Goal: Transaction & Acquisition: Purchase product/service

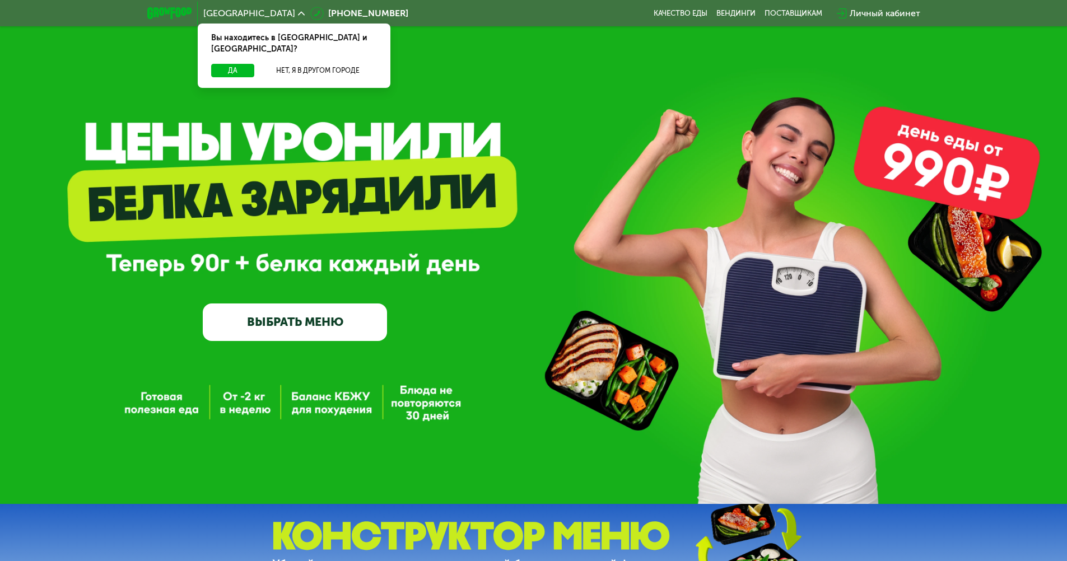
click at [292, 330] on link "ВЫБРАТЬ МЕНЮ" at bounding box center [295, 321] width 184 height 37
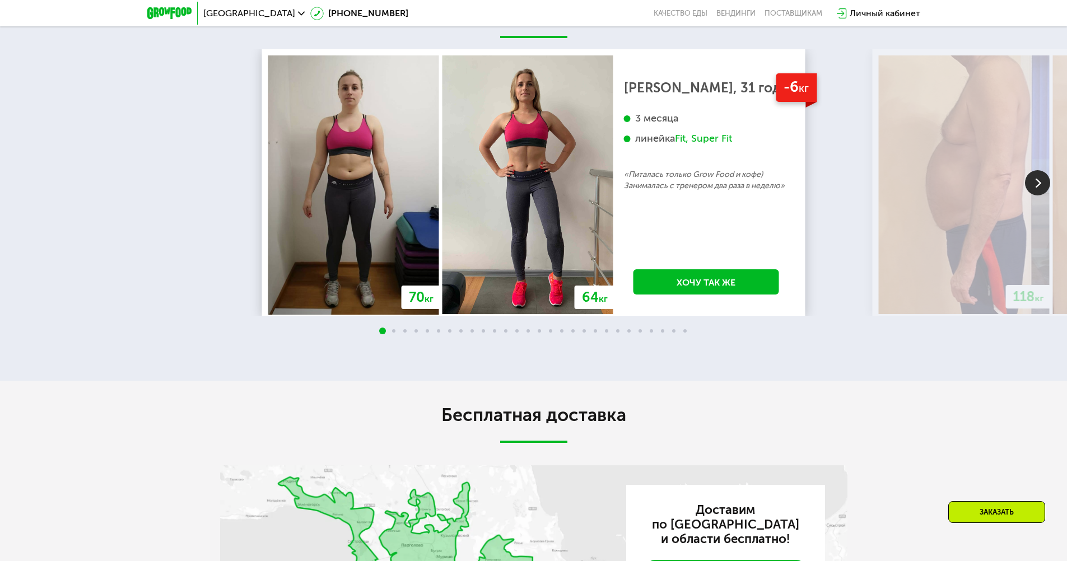
scroll to position [2210, 0]
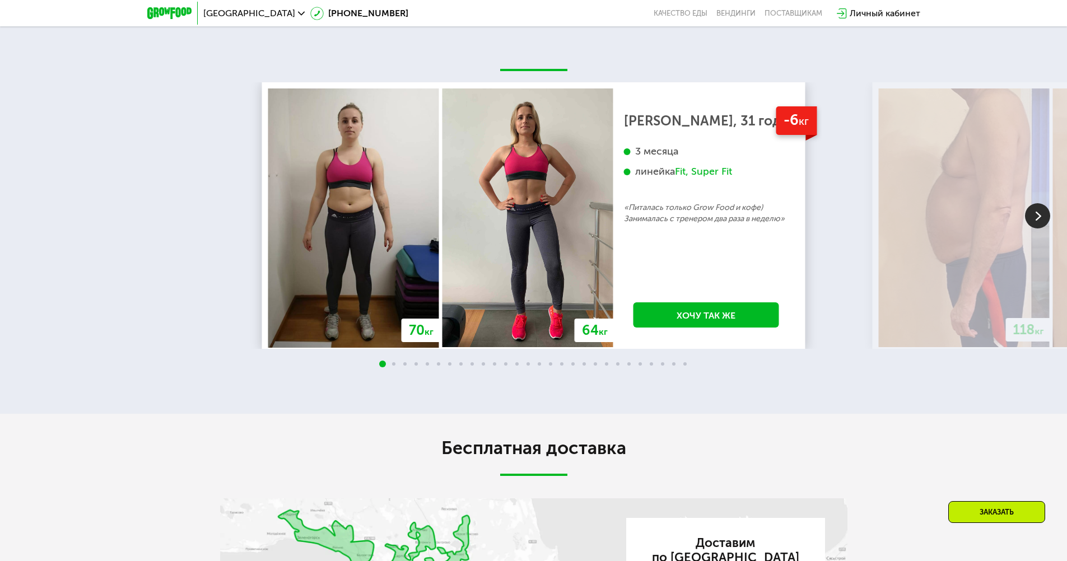
click at [1040, 219] on img at bounding box center [1037, 215] width 25 height 25
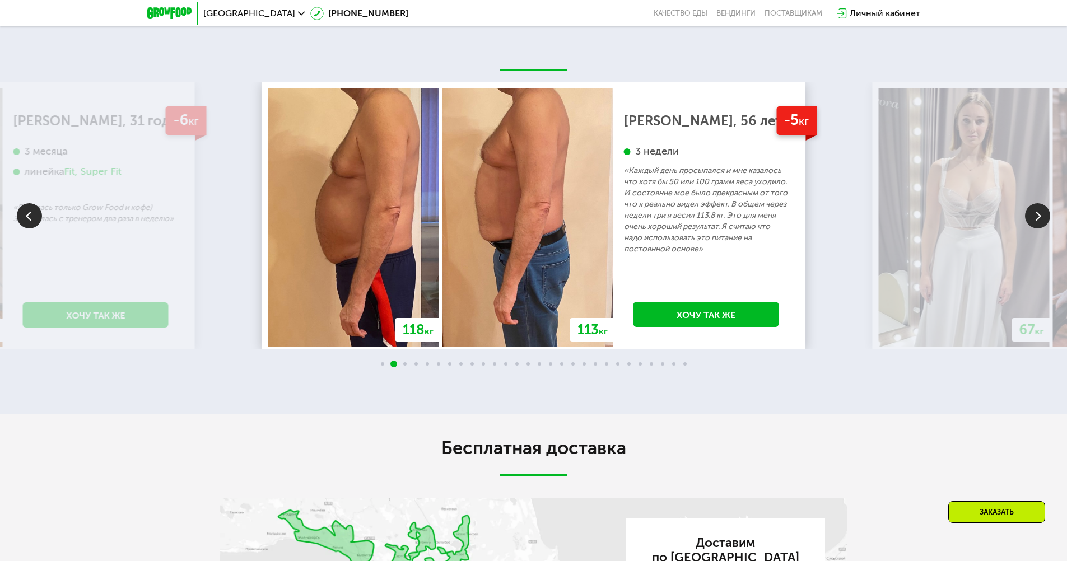
click at [1040, 219] on img at bounding box center [1037, 215] width 25 height 25
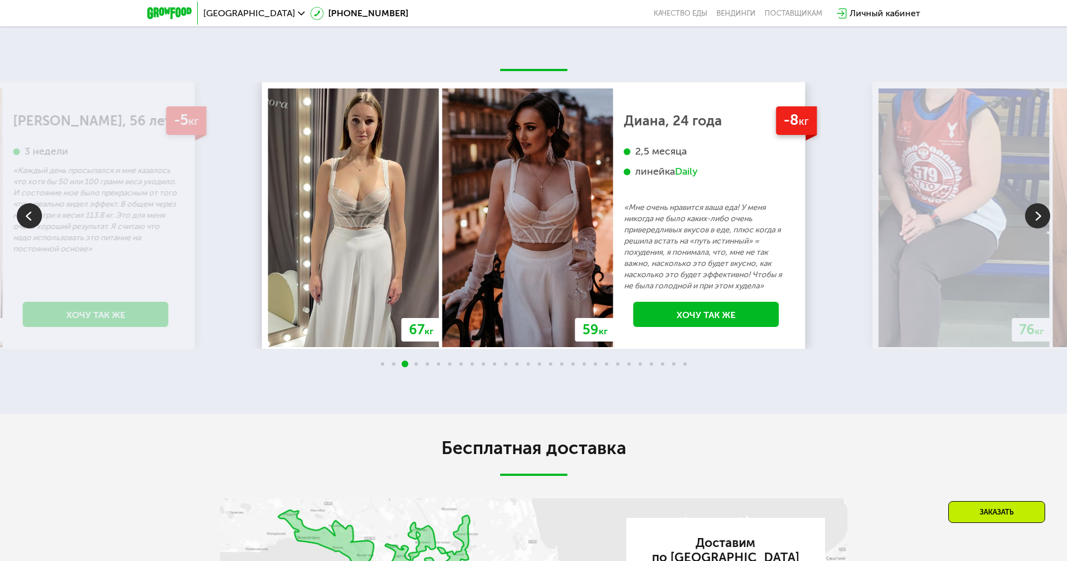
click at [1040, 219] on img at bounding box center [1037, 215] width 25 height 25
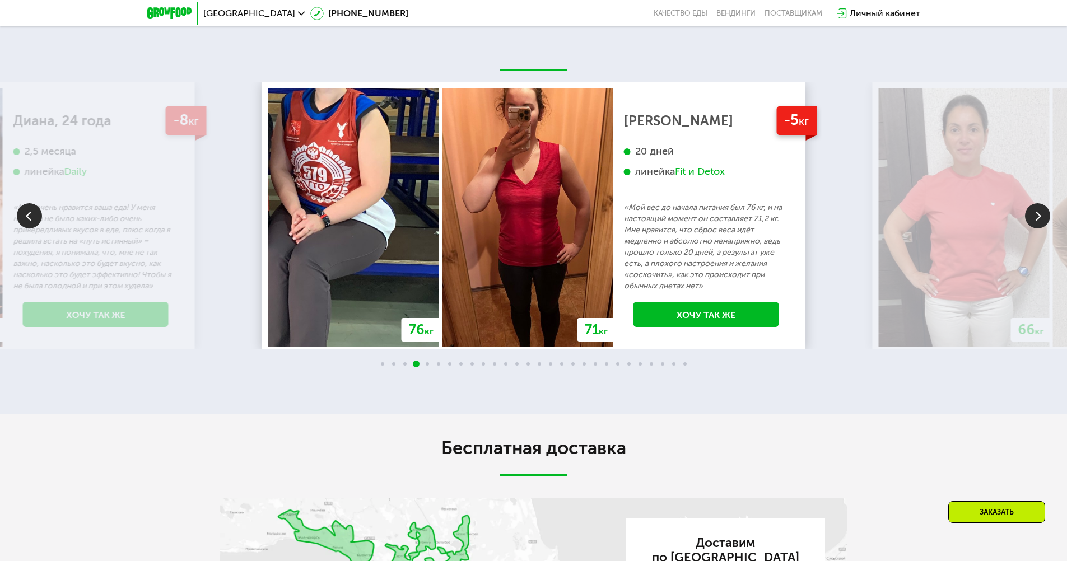
click at [1040, 219] on img at bounding box center [1037, 215] width 25 height 25
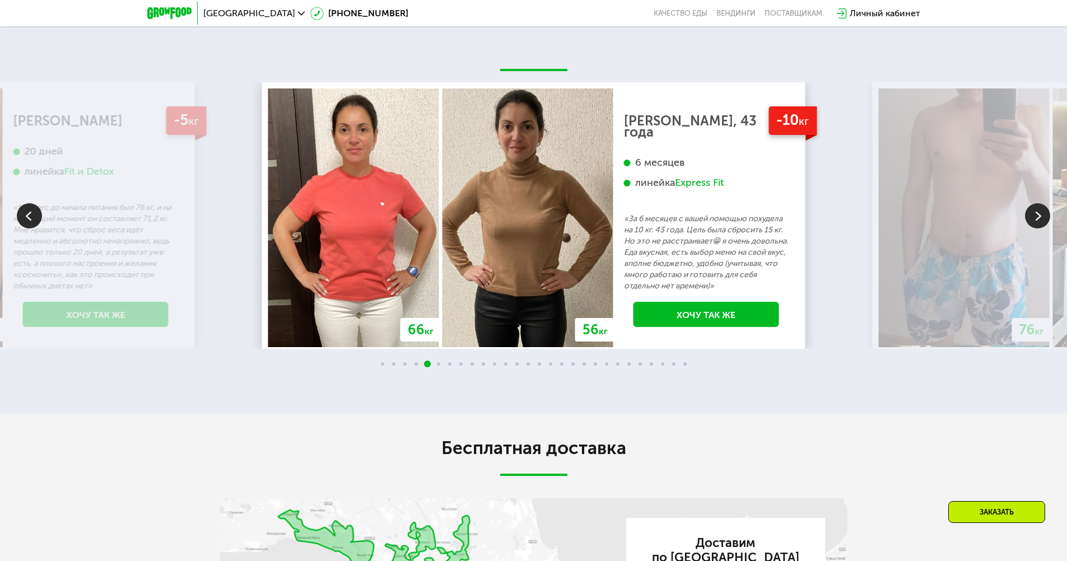
click at [1040, 219] on img at bounding box center [1037, 215] width 25 height 25
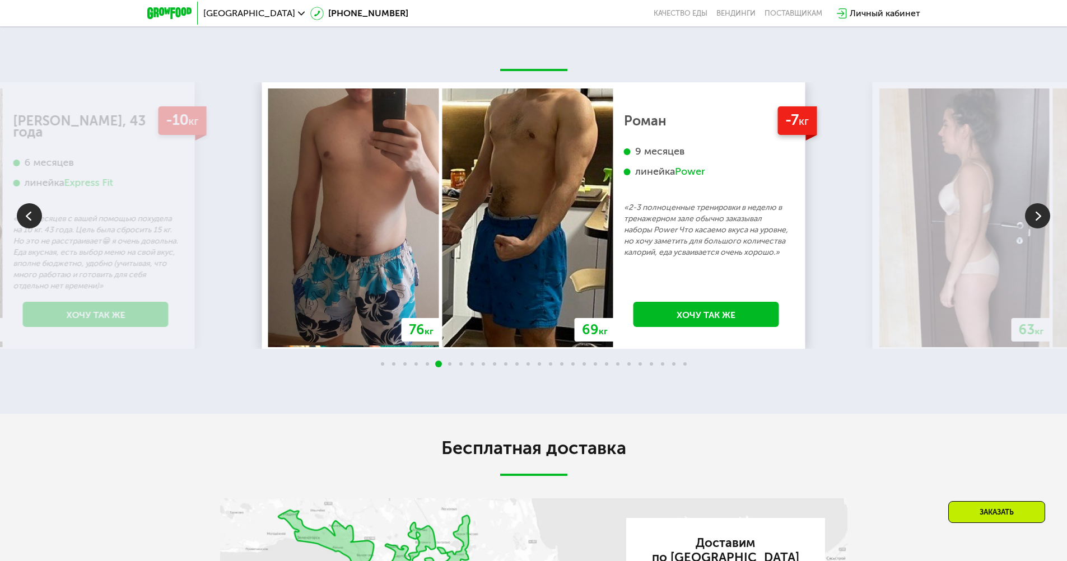
click at [1040, 219] on img at bounding box center [1037, 215] width 25 height 25
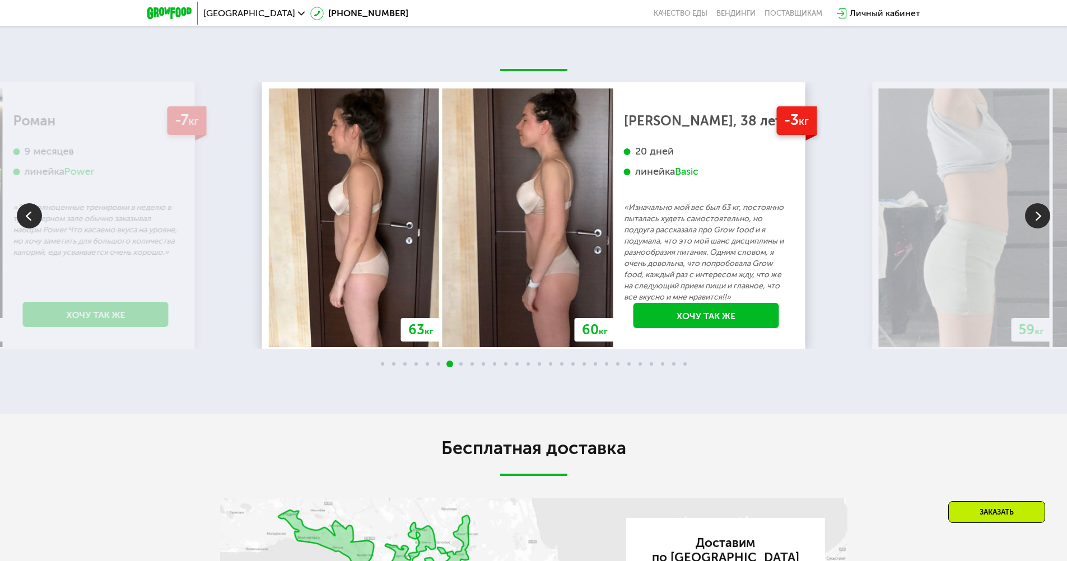
click at [1040, 219] on img at bounding box center [1037, 215] width 25 height 25
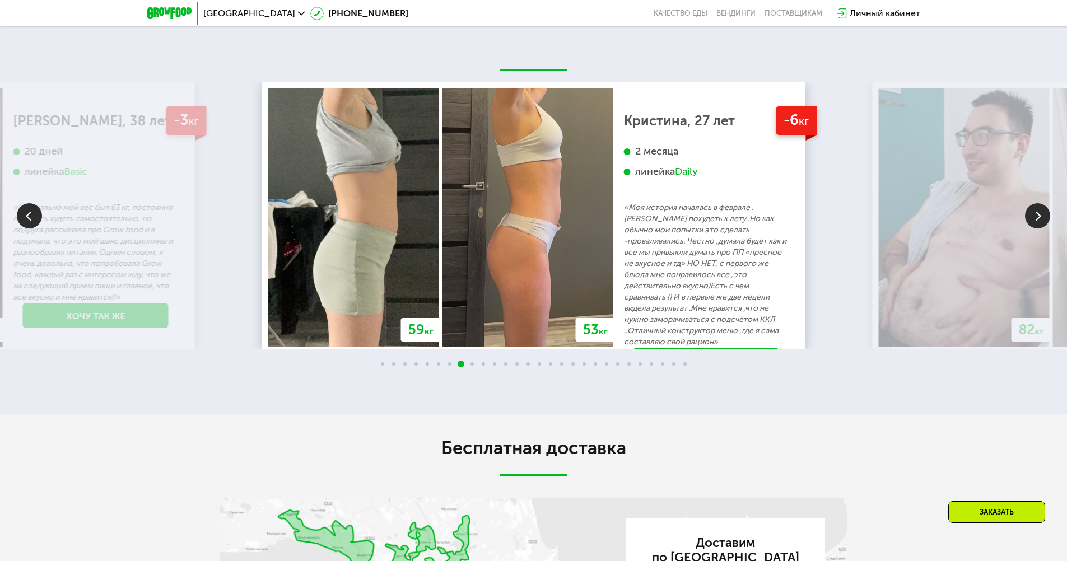
click at [1040, 219] on img at bounding box center [1037, 215] width 25 height 25
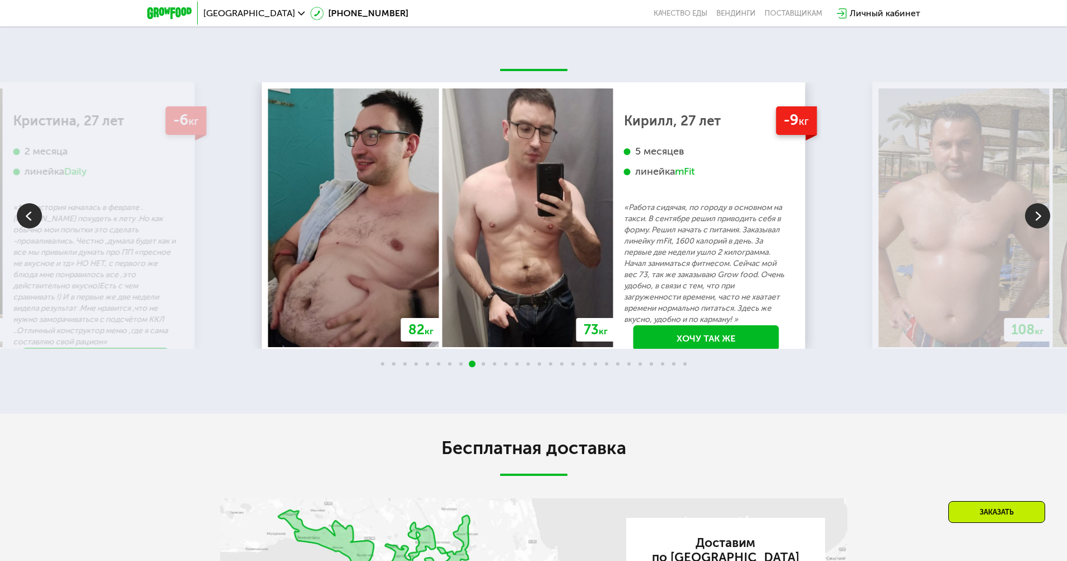
click at [1040, 219] on img at bounding box center [1037, 215] width 25 height 25
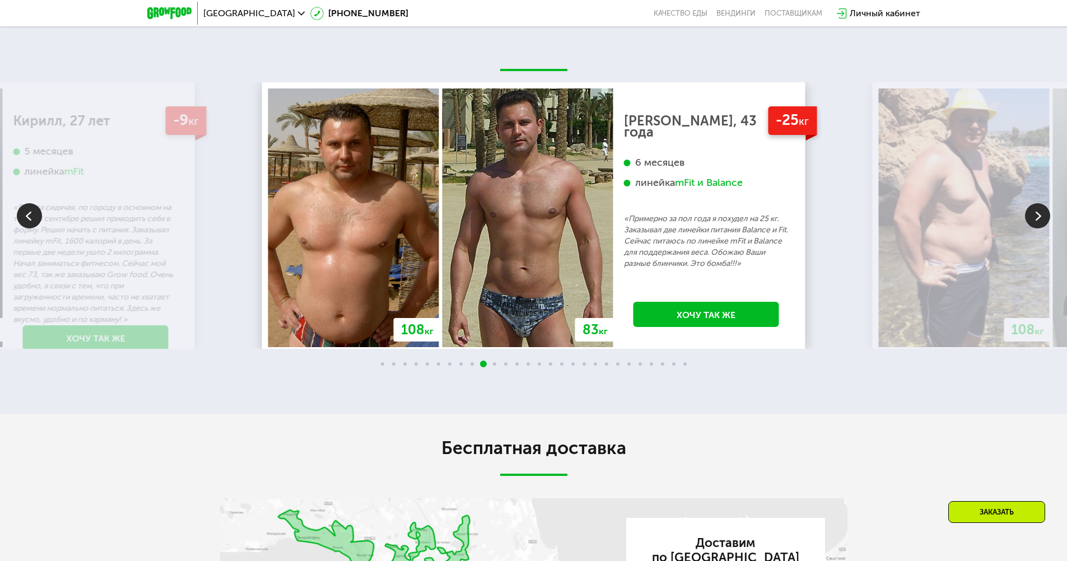
click at [1040, 219] on img at bounding box center [1037, 215] width 25 height 25
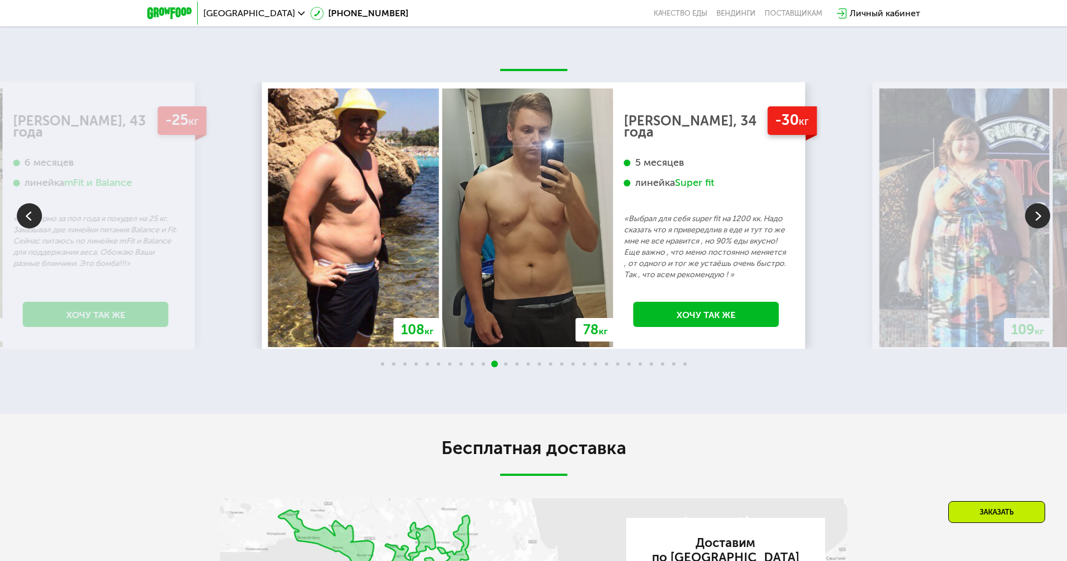
click at [1040, 219] on img at bounding box center [1037, 215] width 25 height 25
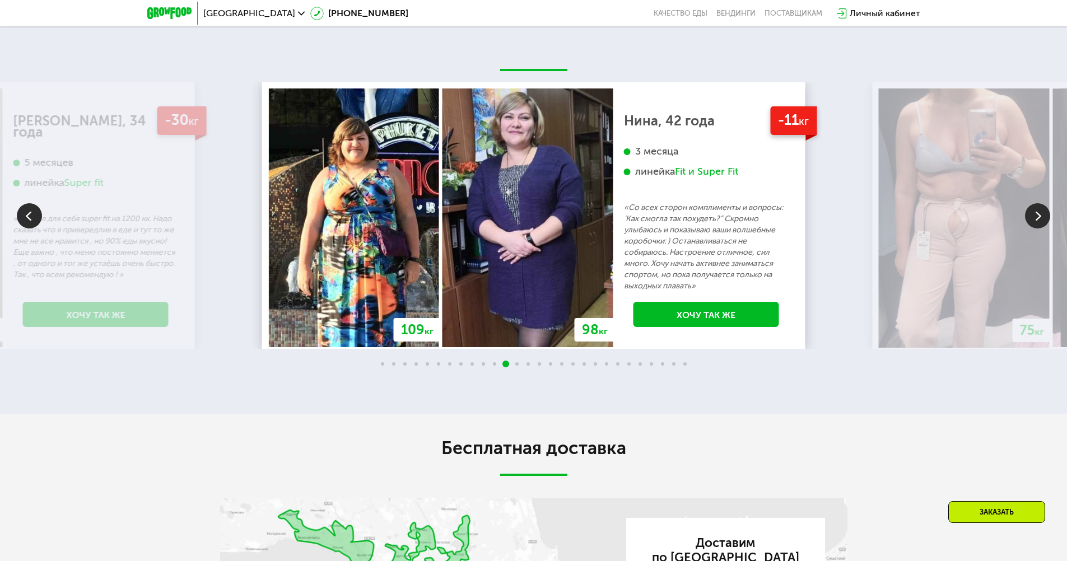
click at [1040, 219] on img at bounding box center [1037, 215] width 25 height 25
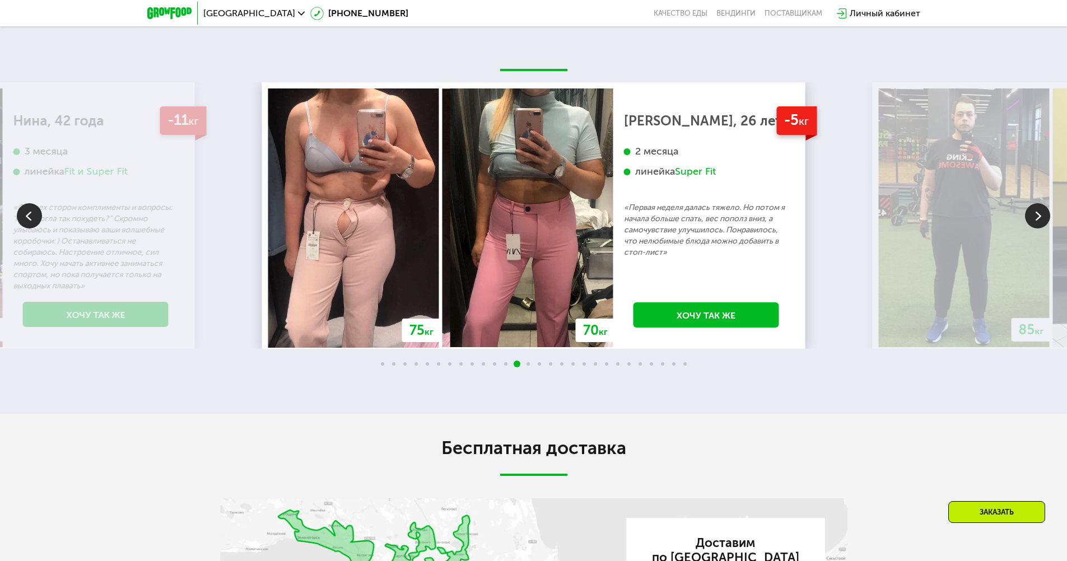
click at [1040, 219] on img at bounding box center [1037, 215] width 25 height 25
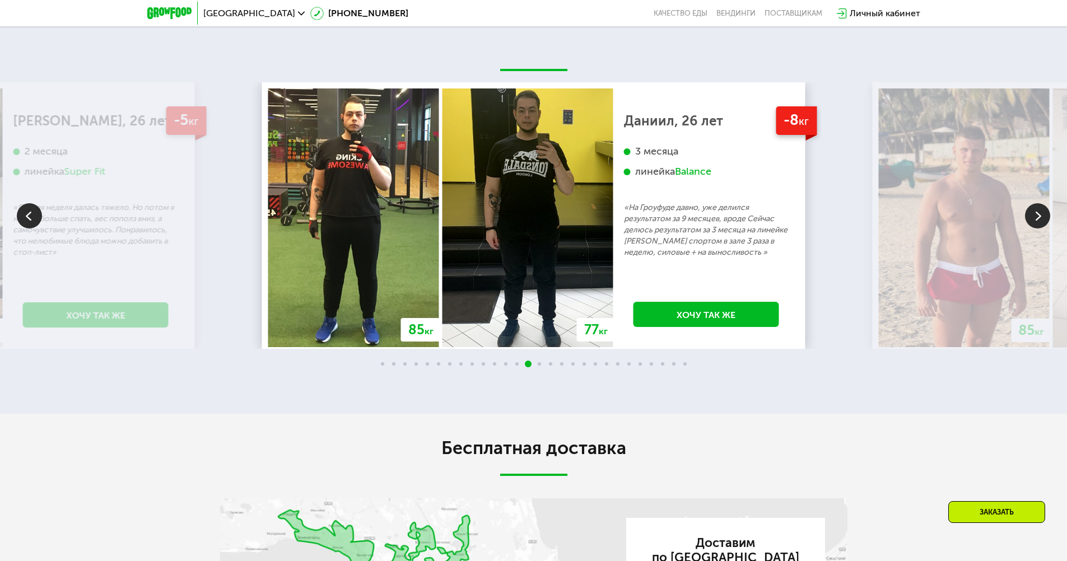
click at [1040, 219] on img at bounding box center [1037, 215] width 25 height 25
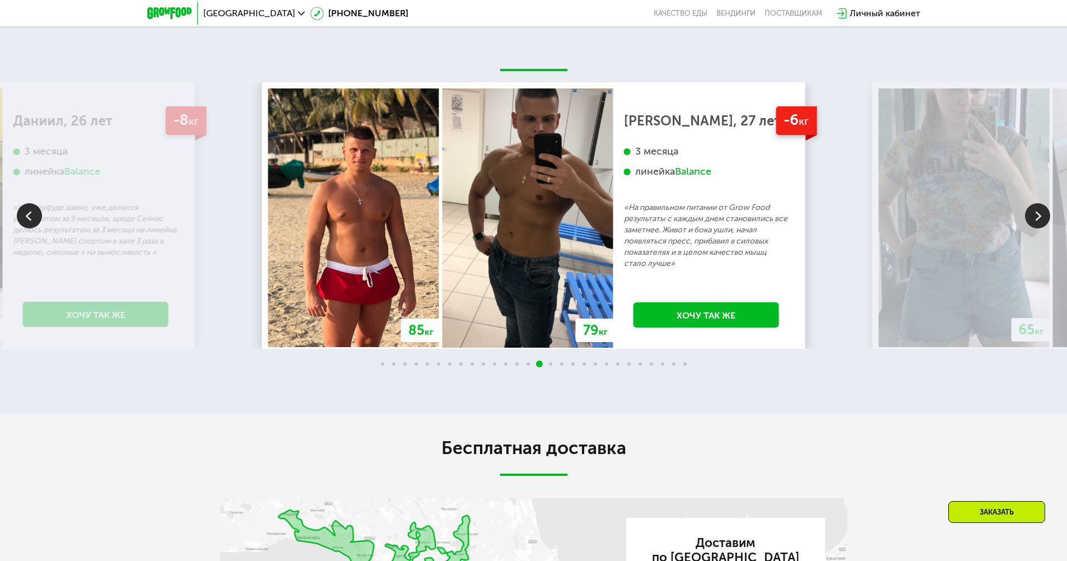
click at [1040, 219] on img at bounding box center [1037, 215] width 25 height 25
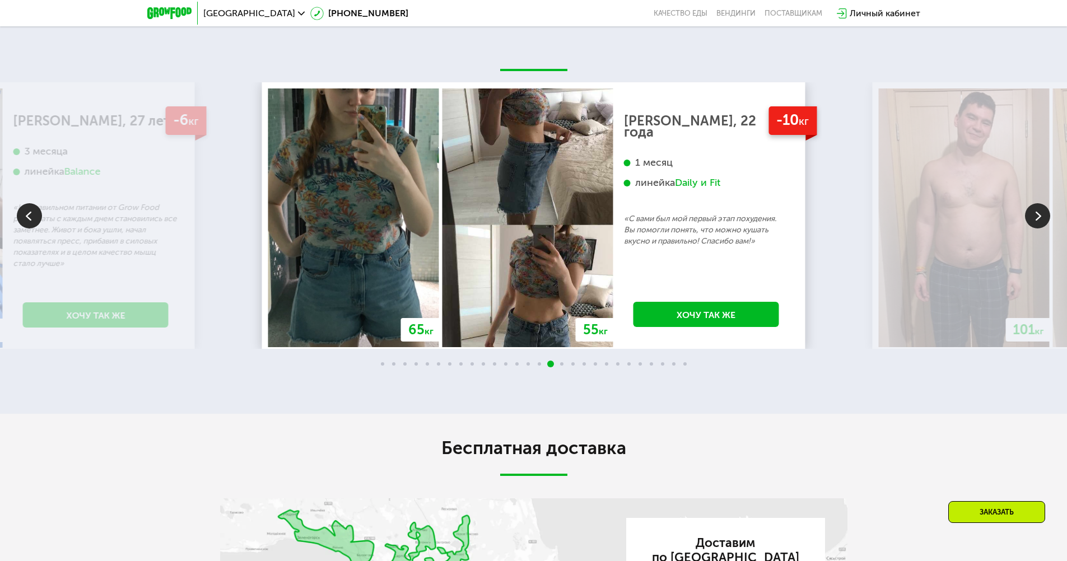
click at [1040, 219] on img at bounding box center [1037, 215] width 25 height 25
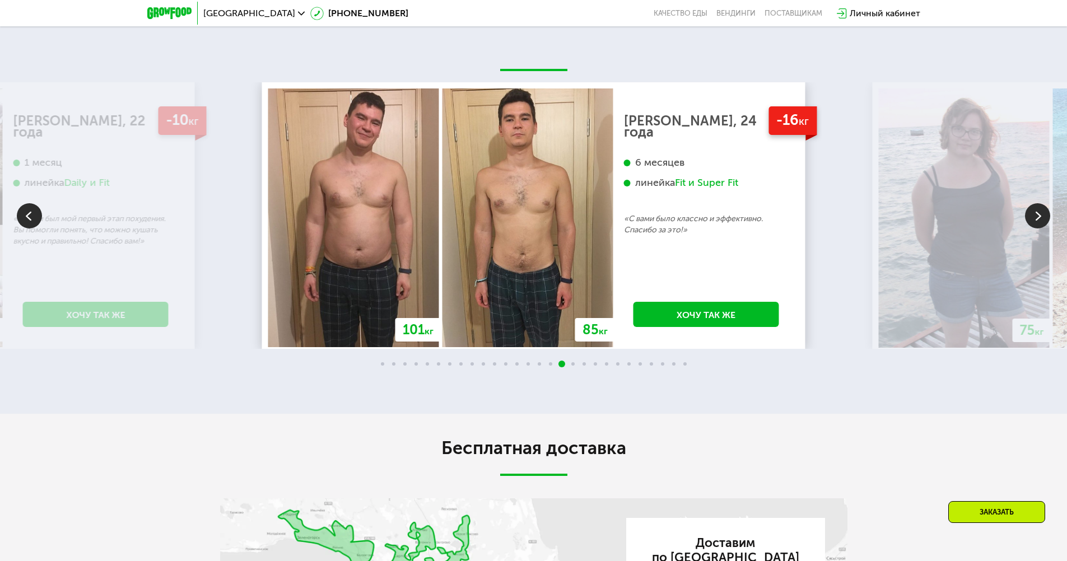
click at [1040, 219] on img at bounding box center [1037, 215] width 25 height 25
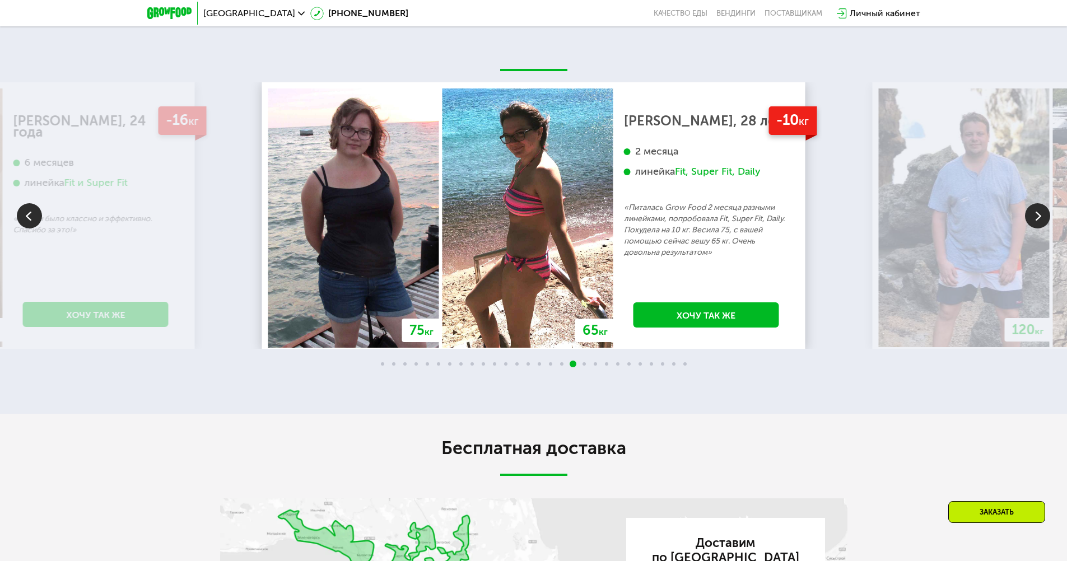
click at [1040, 219] on img at bounding box center [1037, 215] width 25 height 25
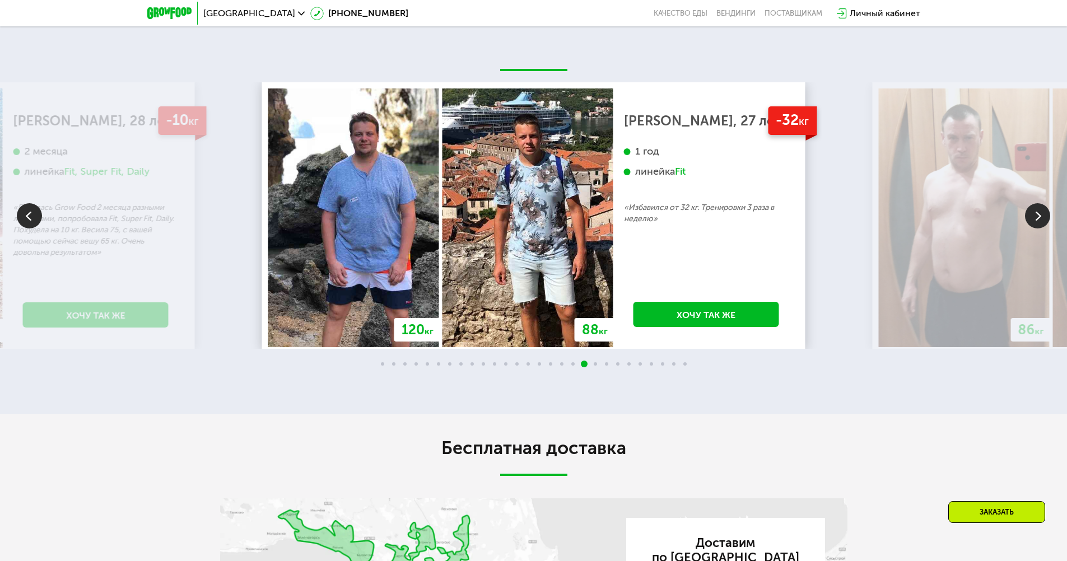
click at [1040, 219] on img at bounding box center [1037, 215] width 25 height 25
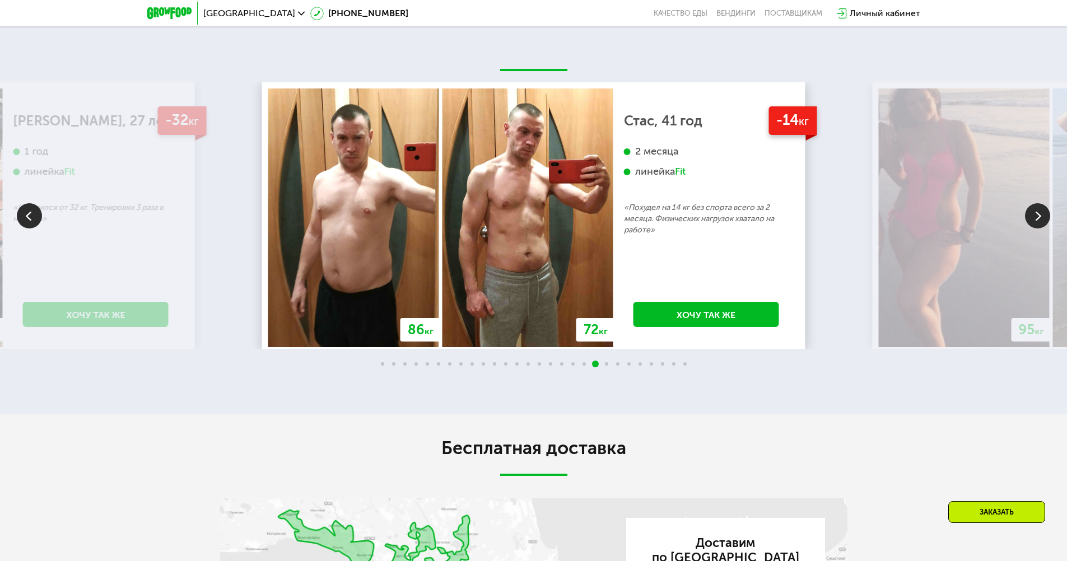
click at [1040, 219] on img at bounding box center [1037, 215] width 25 height 25
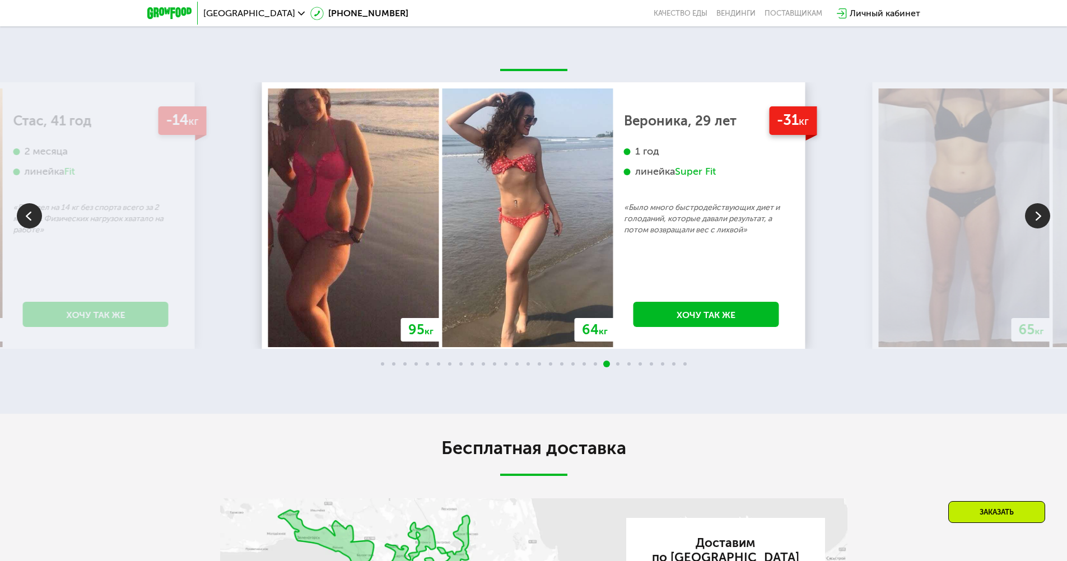
click at [1040, 219] on img at bounding box center [1037, 215] width 25 height 25
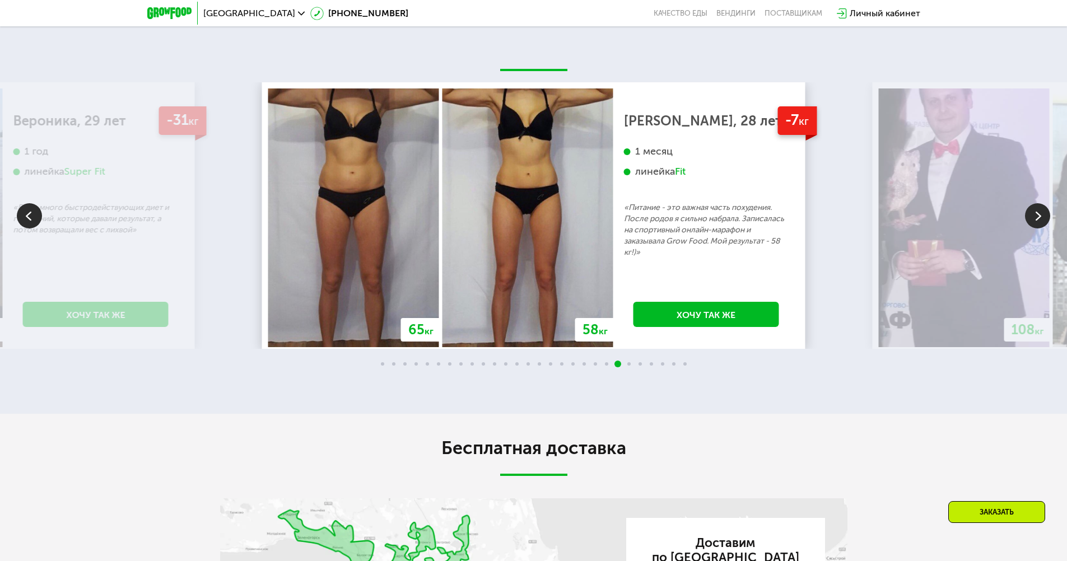
click at [1040, 219] on img at bounding box center [1037, 215] width 25 height 25
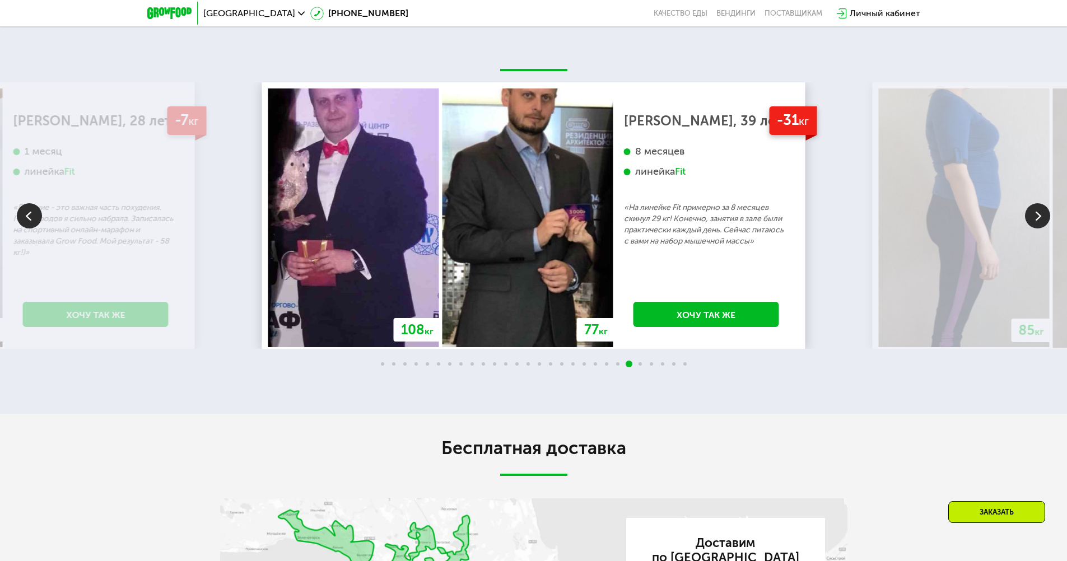
click at [1040, 219] on img at bounding box center [1037, 215] width 25 height 25
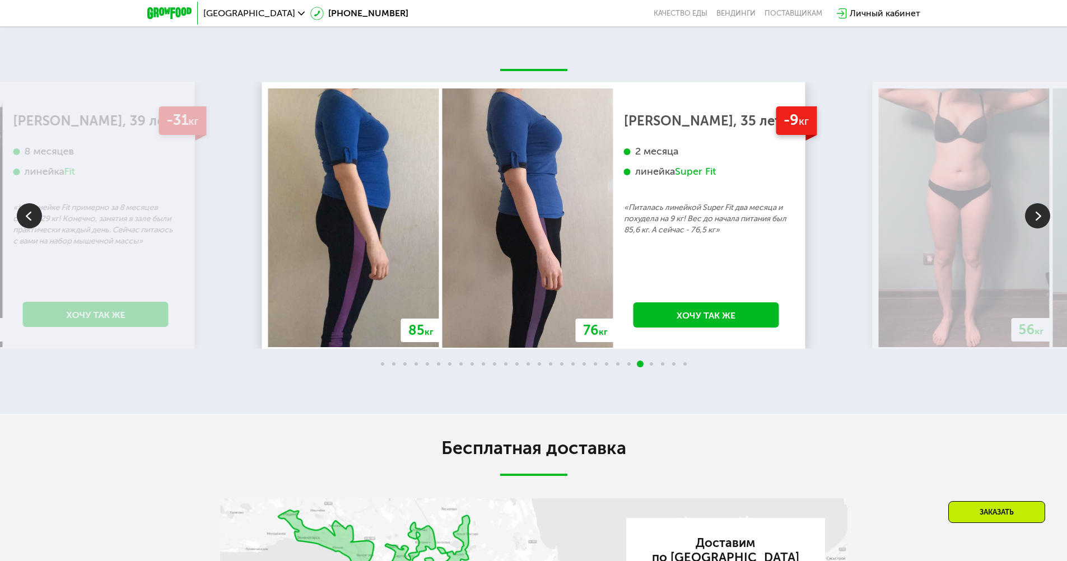
click at [1040, 219] on img at bounding box center [1037, 215] width 25 height 25
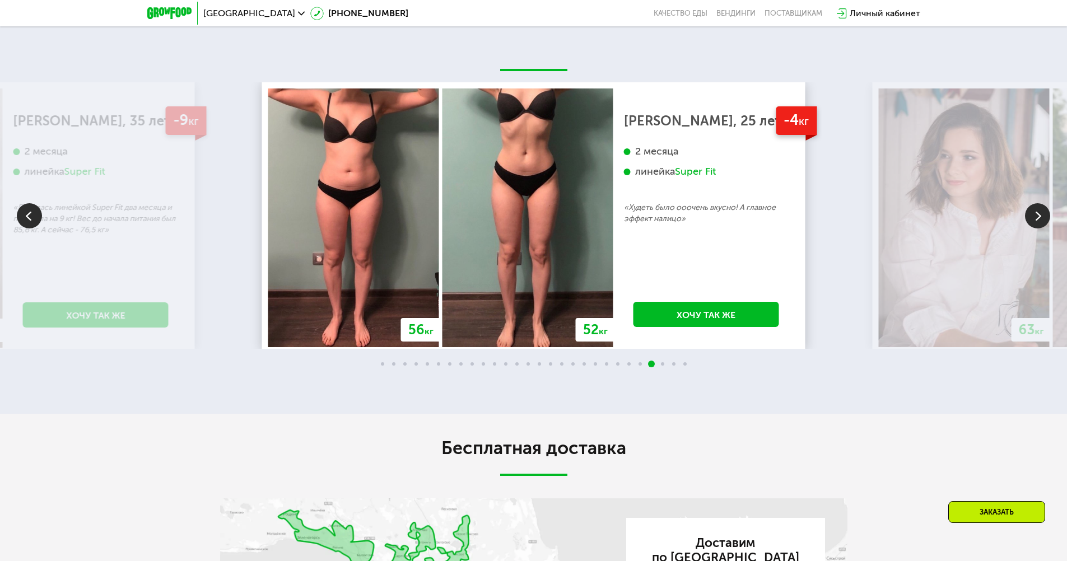
click at [1040, 219] on img at bounding box center [1037, 215] width 25 height 25
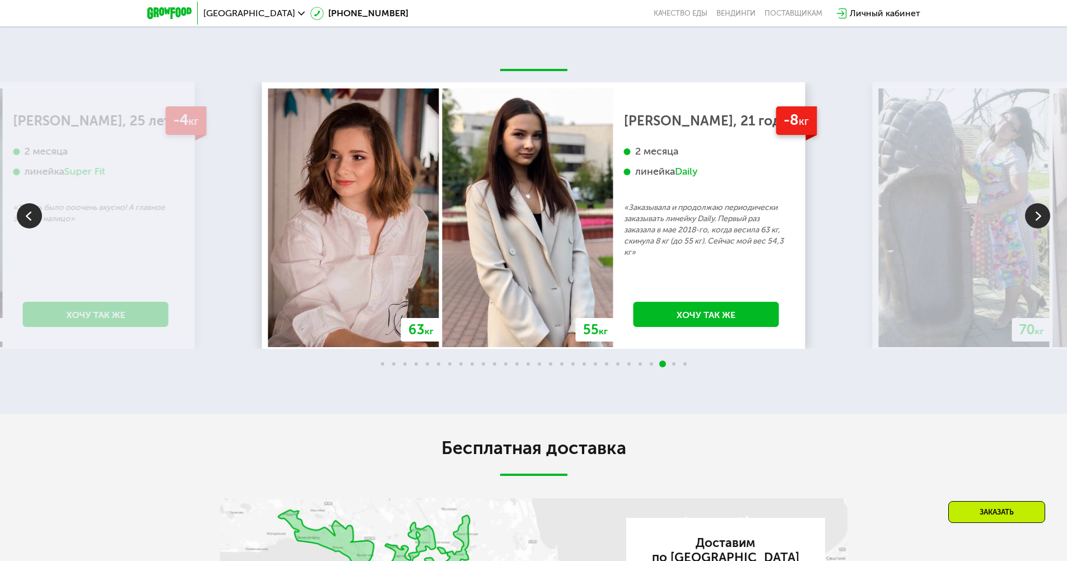
click at [1040, 219] on img at bounding box center [1037, 215] width 25 height 25
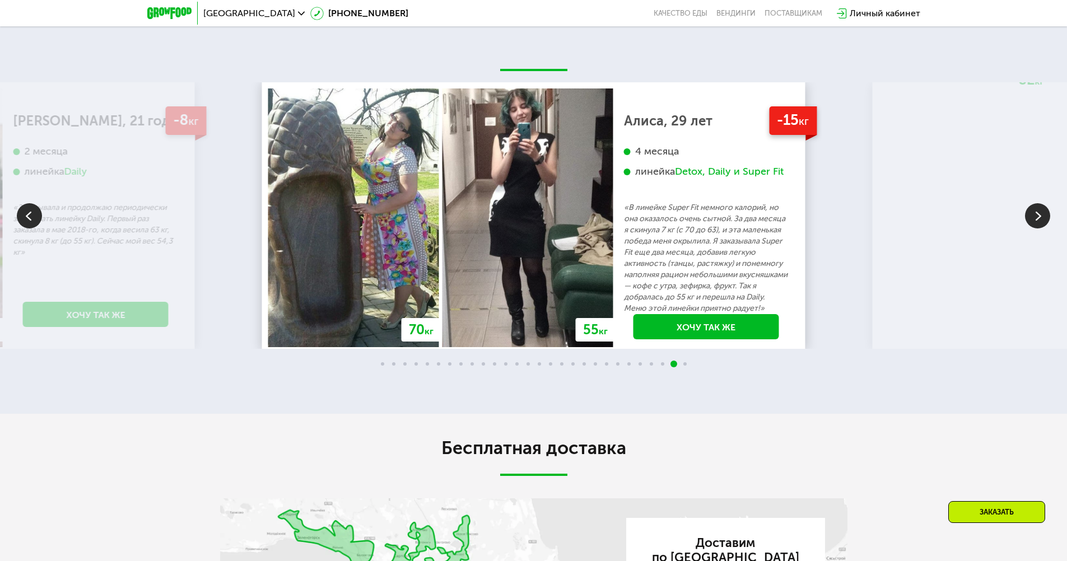
click at [1040, 219] on img at bounding box center [1037, 215] width 25 height 25
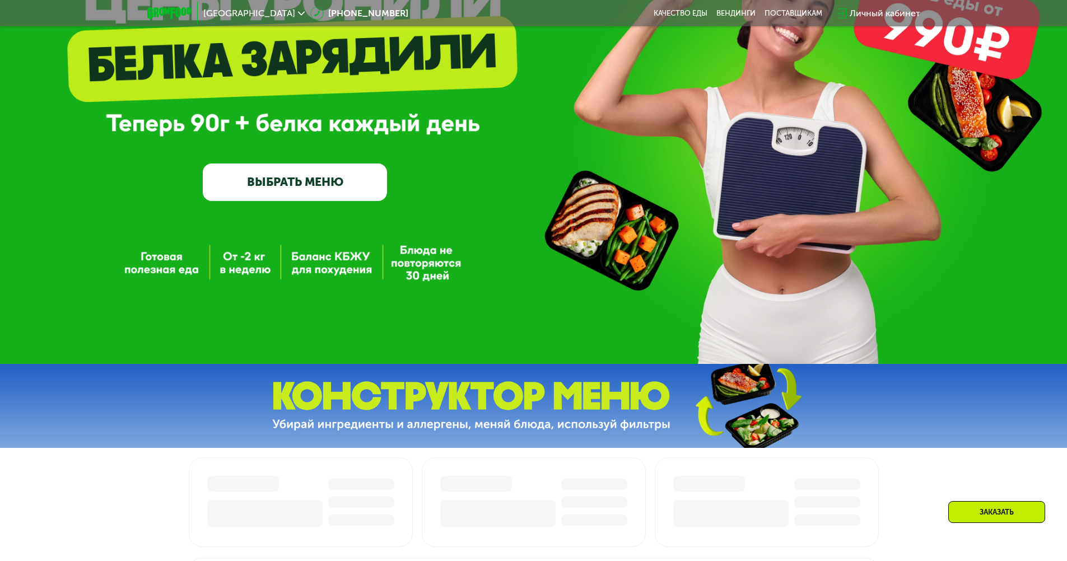
scroll to position [168, 0]
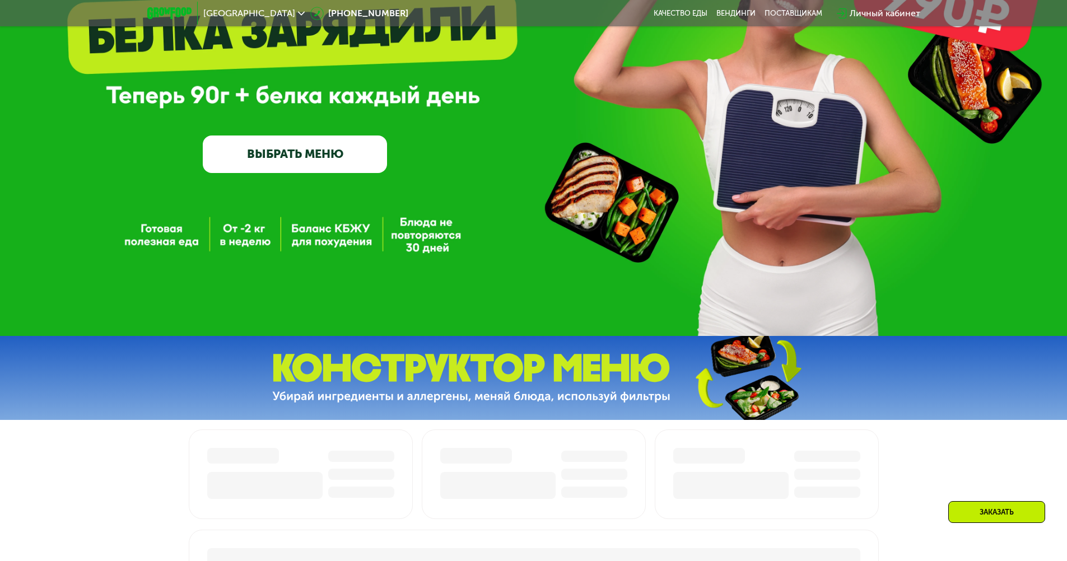
click at [284, 154] on link "ВЫБРАТЬ МЕНЮ" at bounding box center [295, 153] width 184 height 37
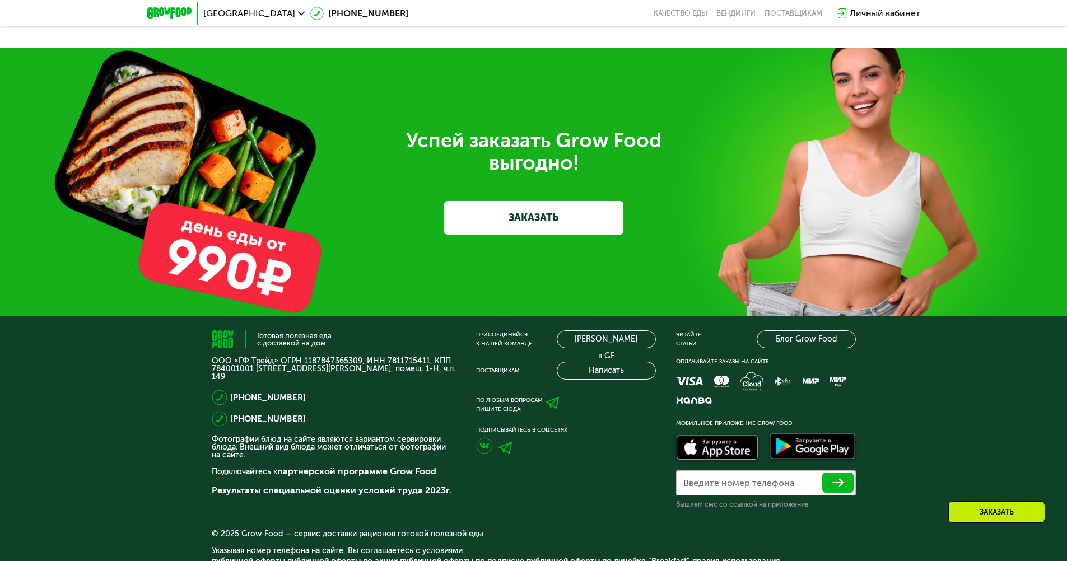
scroll to position [3504, 0]
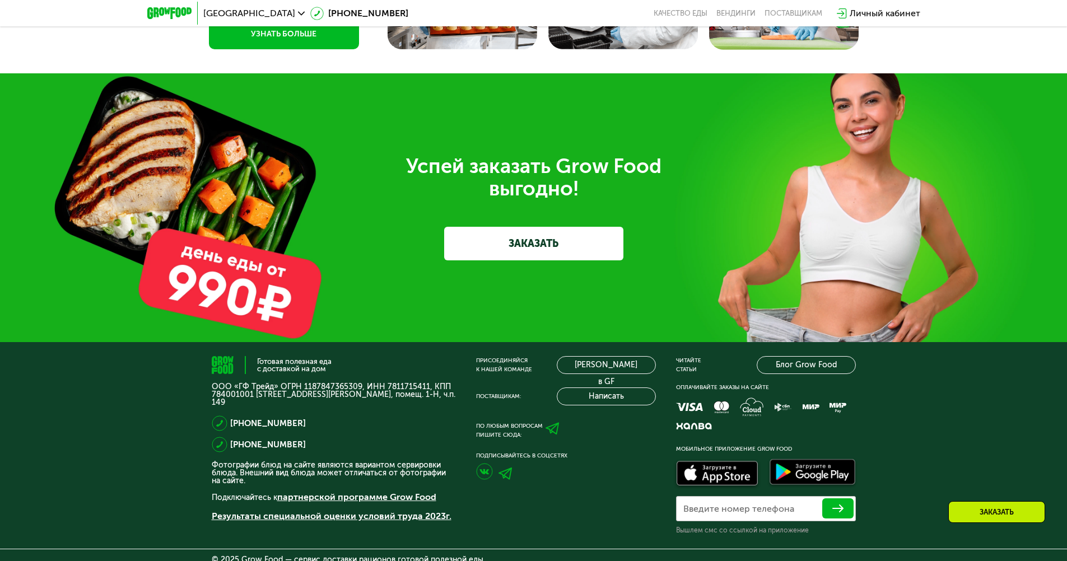
click at [527, 241] on link "ЗАКАЗАТЬ" at bounding box center [533, 244] width 179 height 34
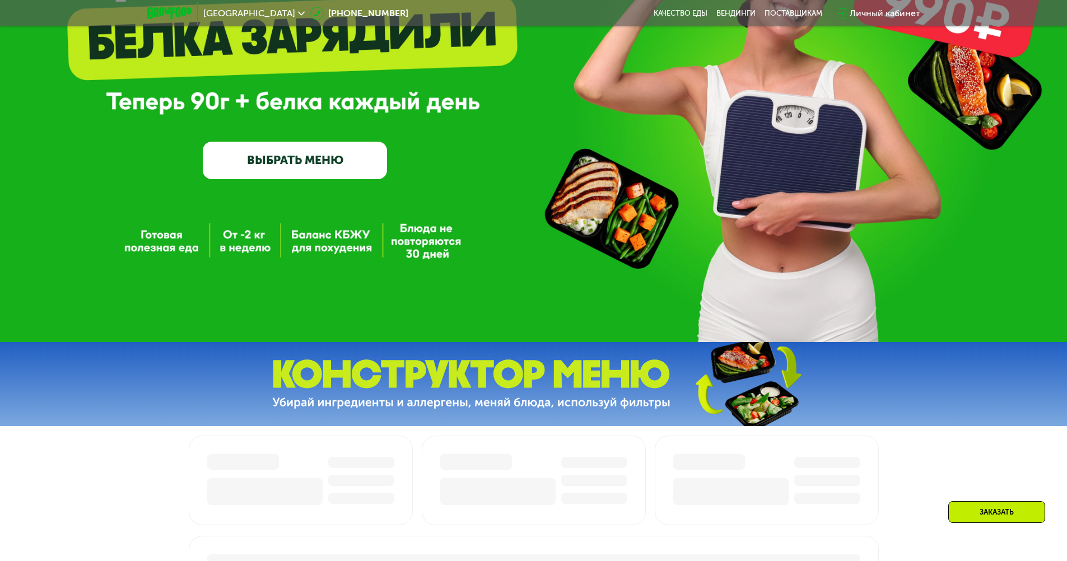
scroll to position [168, 0]
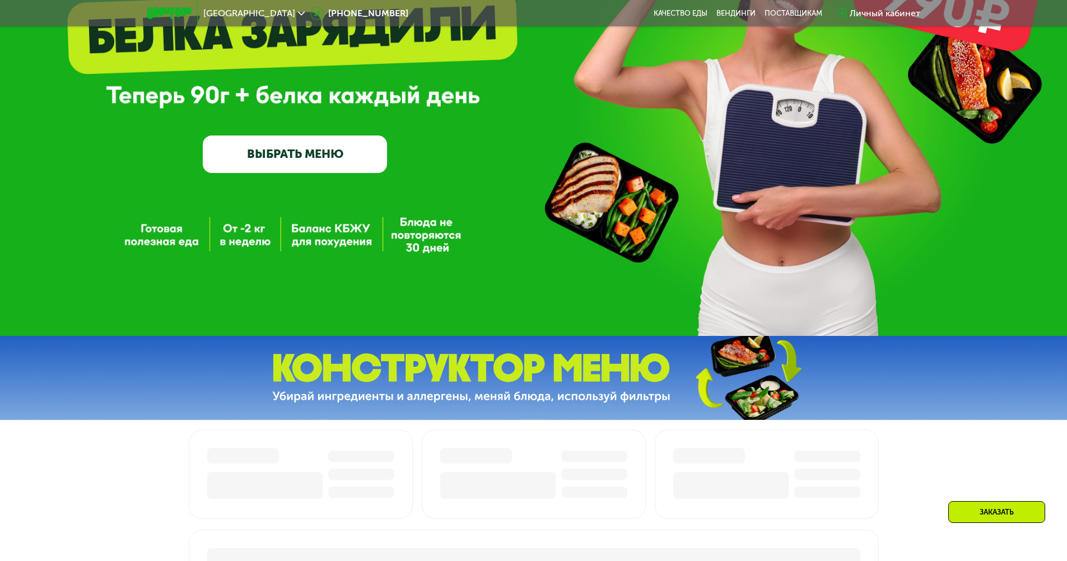
click at [993, 510] on div "Заказать" at bounding box center [996, 512] width 97 height 22
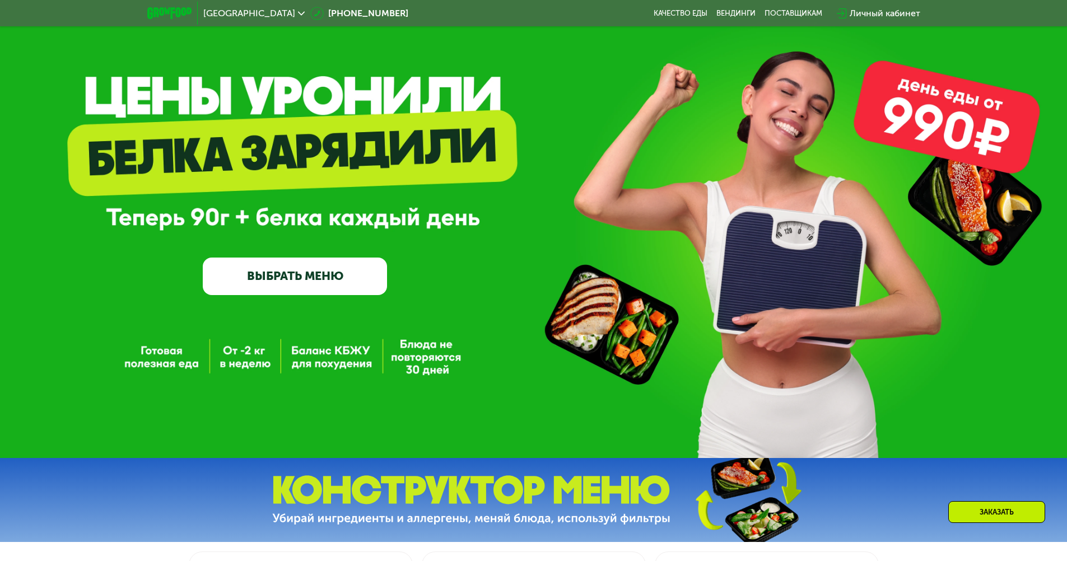
scroll to position [0, 0]
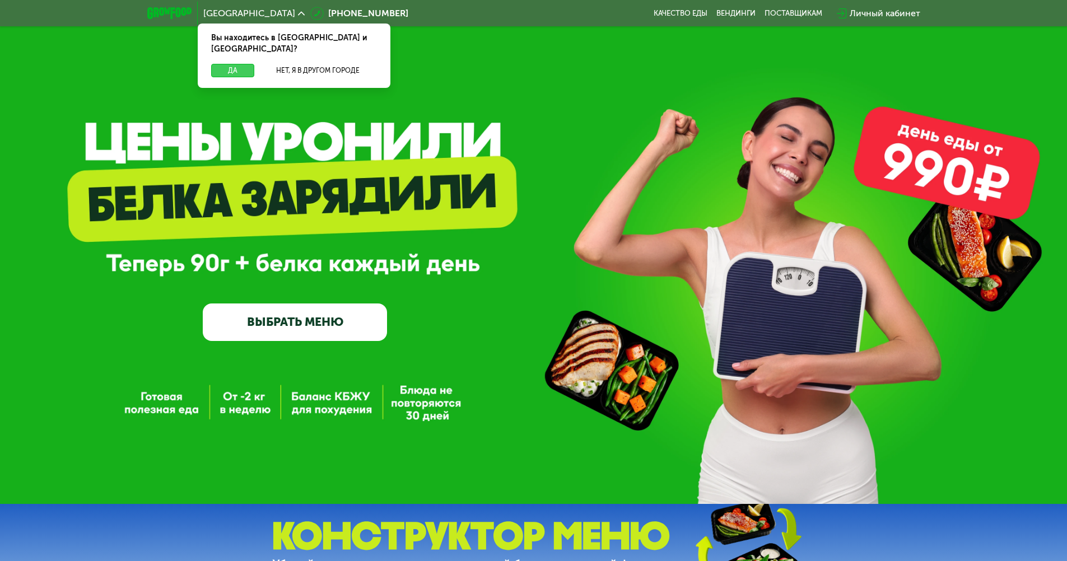
click at [228, 64] on button "Да" at bounding box center [232, 70] width 43 height 13
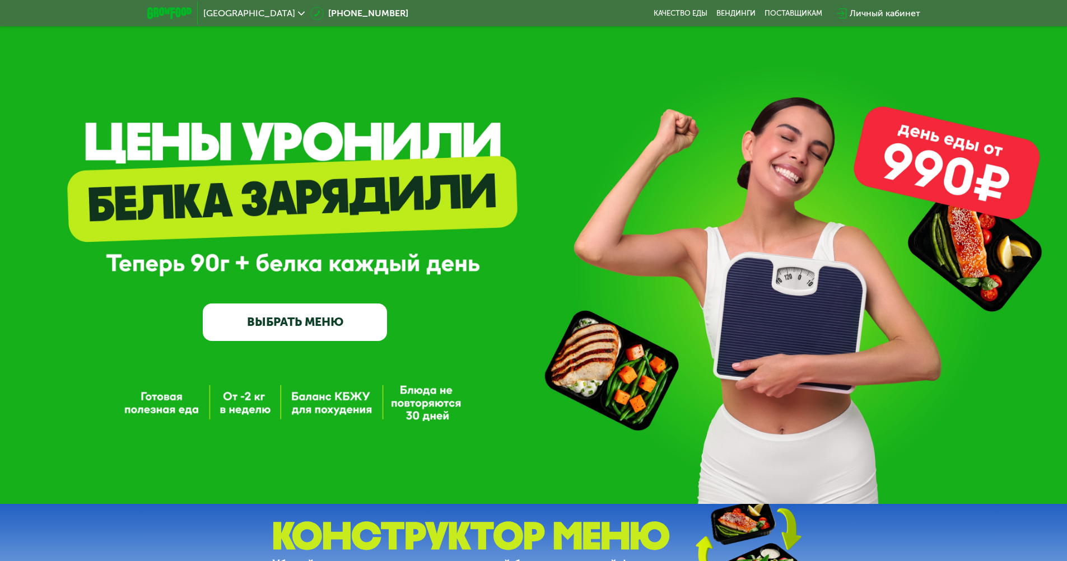
click at [259, 330] on link "ВЫБРАТЬ МЕНЮ" at bounding box center [295, 321] width 184 height 37
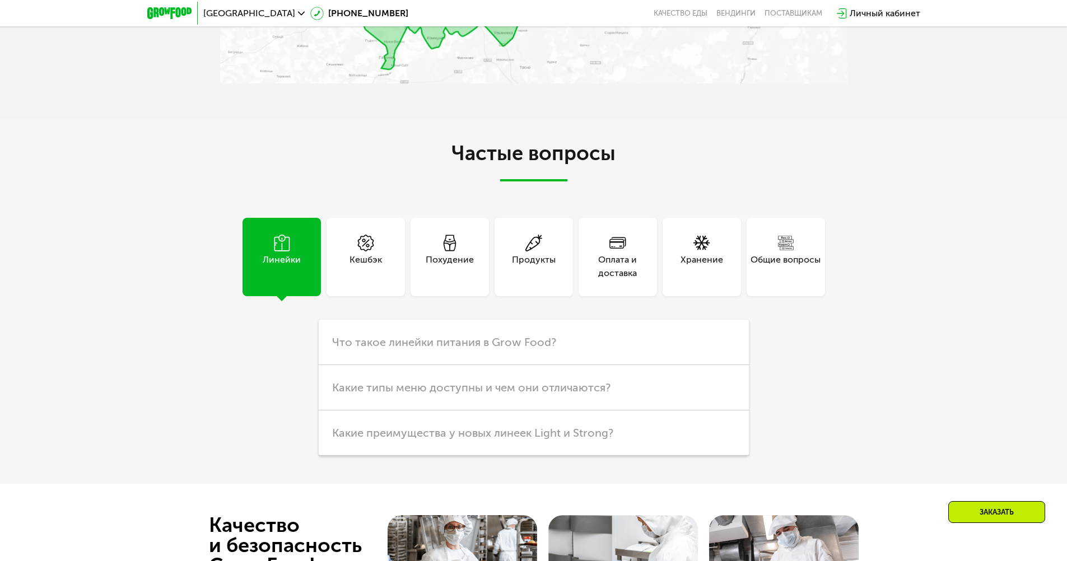
scroll to position [2963, 0]
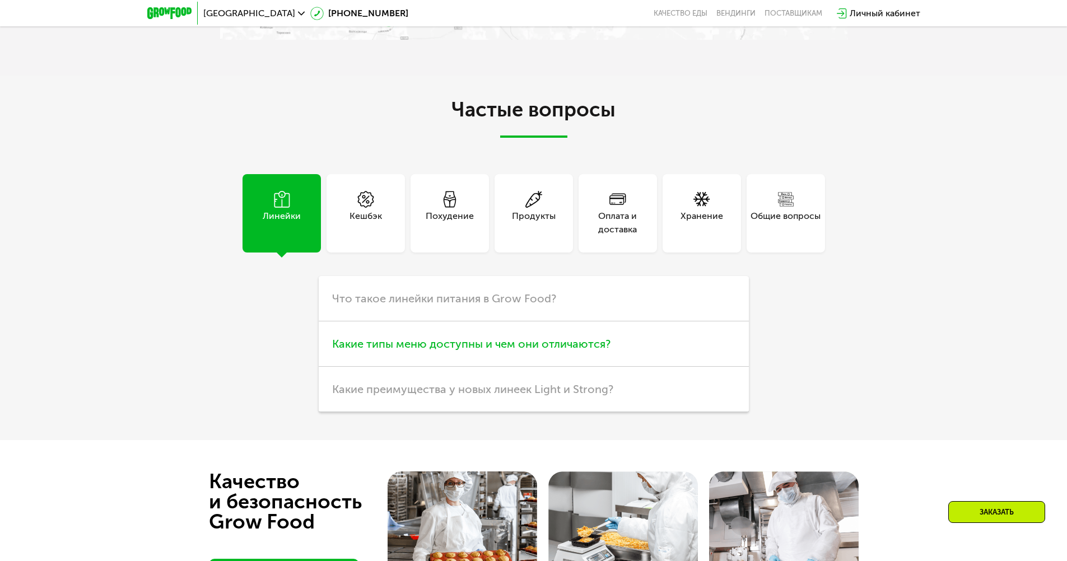
click at [440, 343] on span "Какие типы меню доступны и чем они отличаются?" at bounding box center [471, 343] width 278 height 13
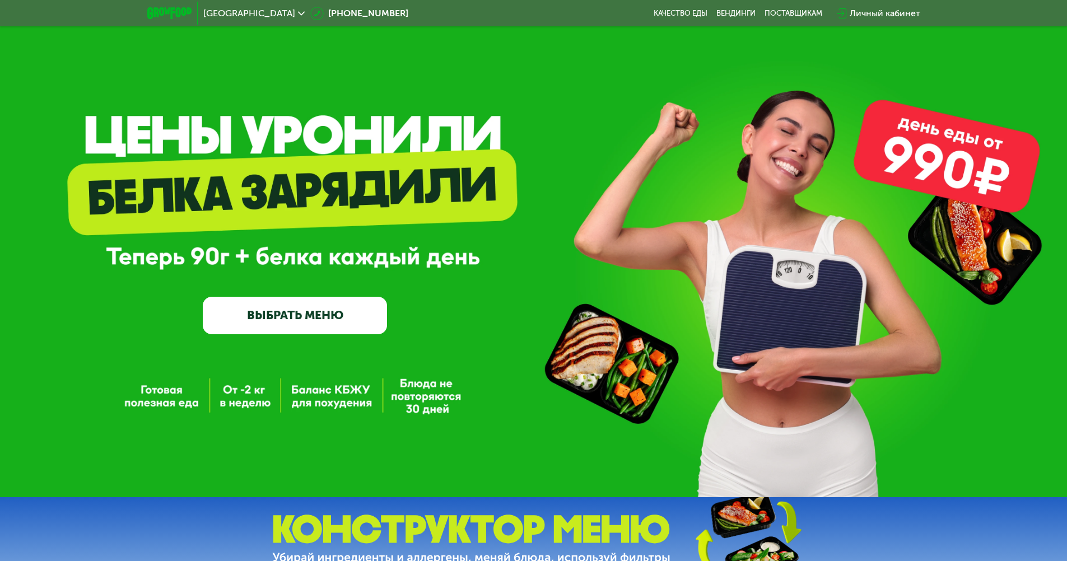
scroll to position [0, 0]
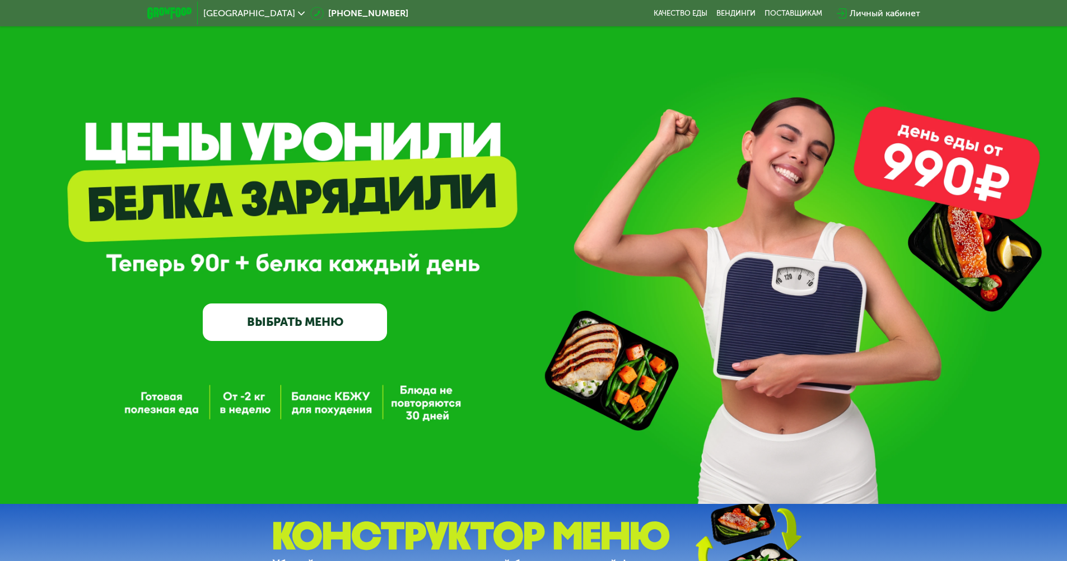
click at [242, 322] on link "ВЫБРАТЬ МЕНЮ" at bounding box center [295, 321] width 184 height 37
click at [321, 332] on link "ВЫБРАТЬ МЕНЮ" at bounding box center [295, 321] width 184 height 37
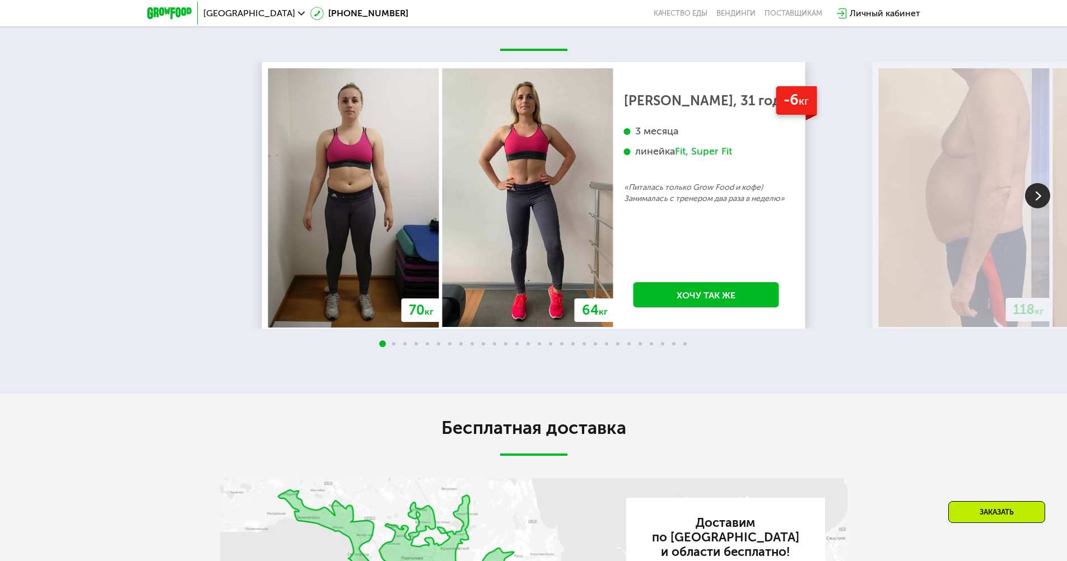
scroll to position [2226, 0]
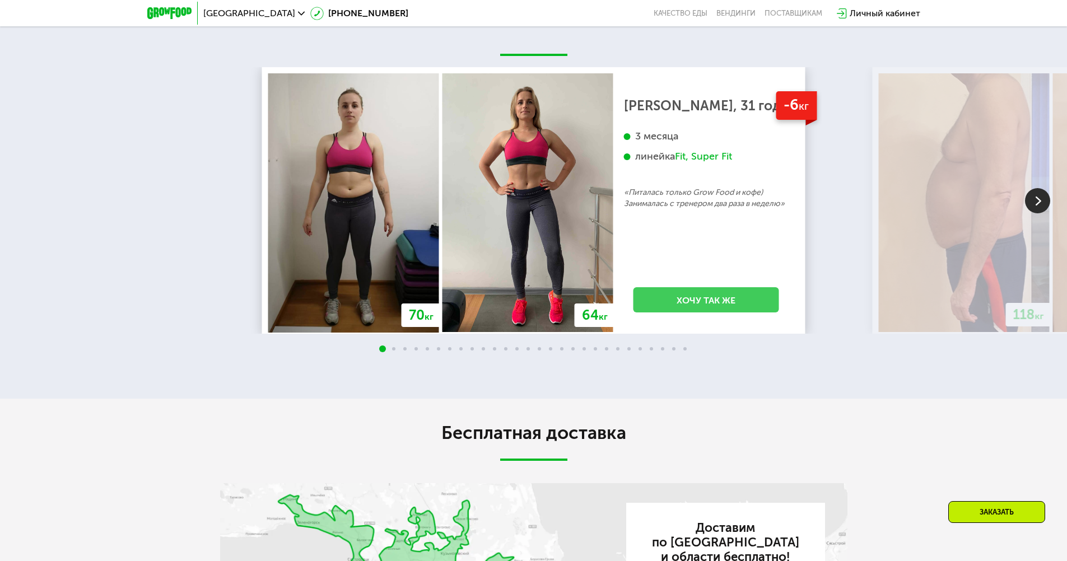
click at [703, 299] on link "Хочу так же" at bounding box center [706, 299] width 146 height 25
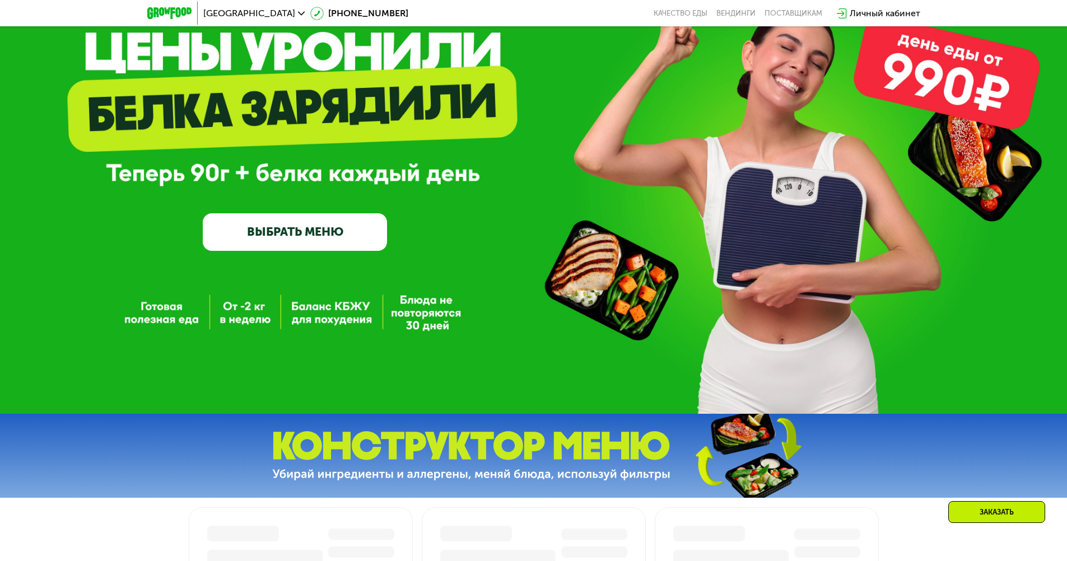
scroll to position [0, 0]
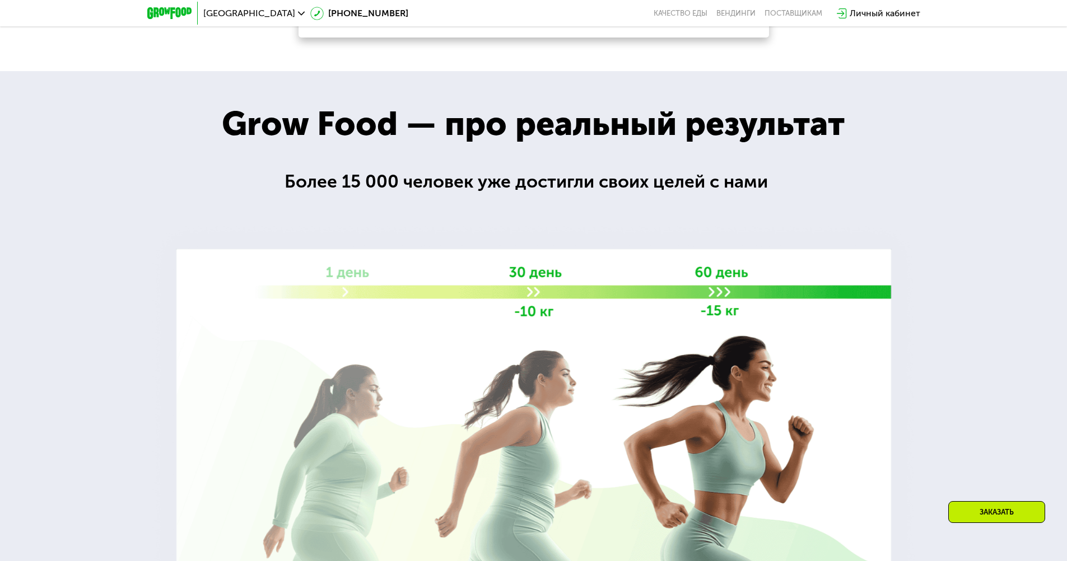
scroll to position [2888, 0]
